Goal: Task Accomplishment & Management: Manage account settings

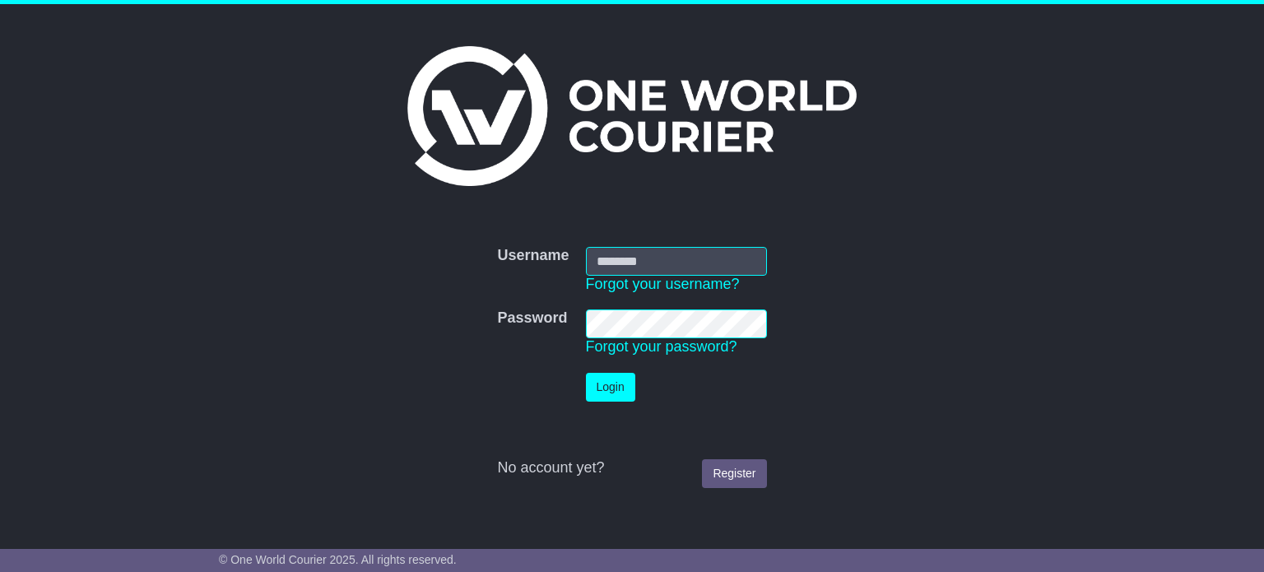
type input "**********"
click at [608, 395] on button "Login" at bounding box center [610, 387] width 49 height 29
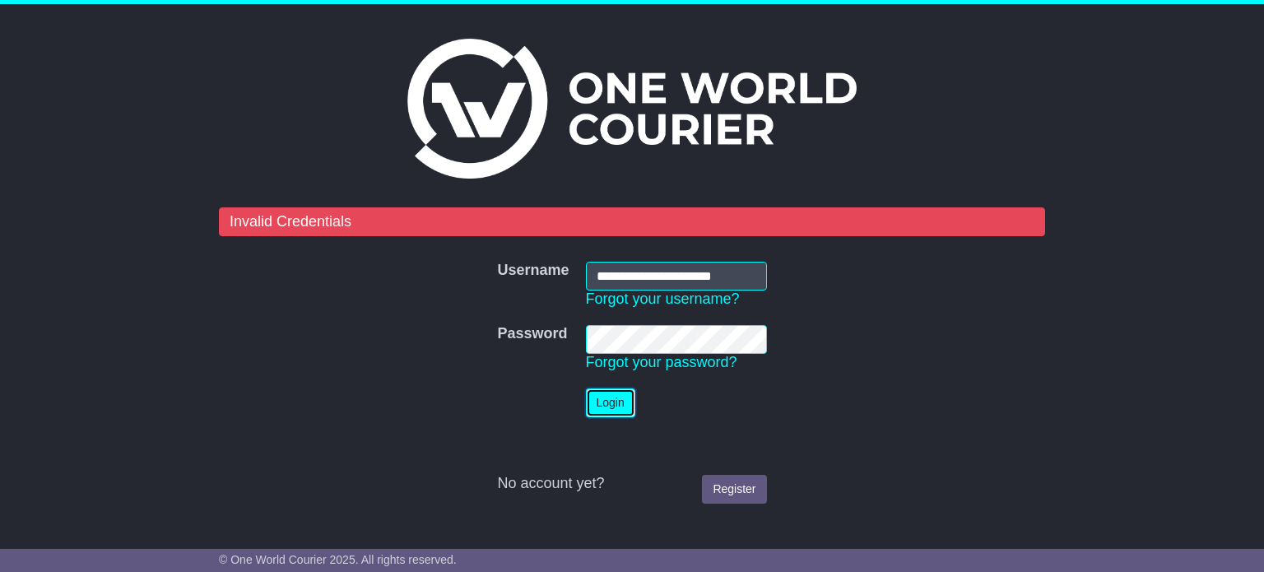
click at [608, 395] on button "Login" at bounding box center [610, 402] width 49 height 29
click at [611, 399] on button "Login" at bounding box center [610, 402] width 49 height 29
